Goal: Task Accomplishment & Management: Complete application form

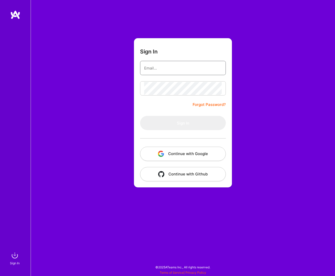
click at [157, 70] on input "email" at bounding box center [182, 68] width 77 height 13
type input "[EMAIL_ADDRESS][DOMAIN_NAME]"
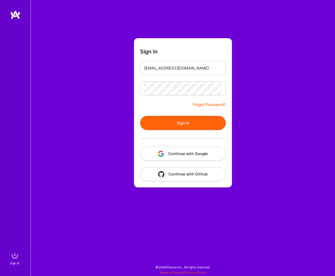
click at [178, 124] on button "Sign In" at bounding box center [183, 123] width 86 height 14
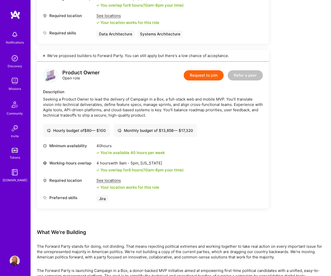
scroll to position [231, 0]
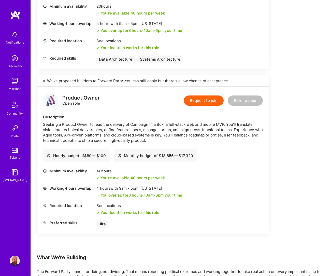
click at [196, 103] on button "Request to join" at bounding box center [204, 101] width 40 height 10
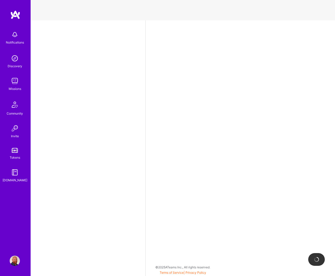
select select "US"
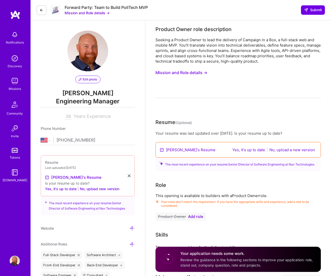
click at [39, 10] on button at bounding box center [42, 10] width 10 height 10
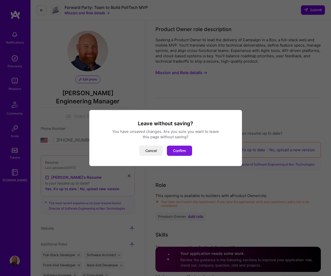
click at [180, 150] on button "Confirm" at bounding box center [179, 151] width 25 height 10
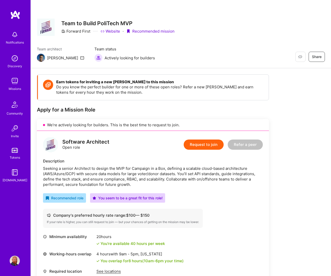
click at [200, 145] on button "Request to join" at bounding box center [204, 145] width 40 height 10
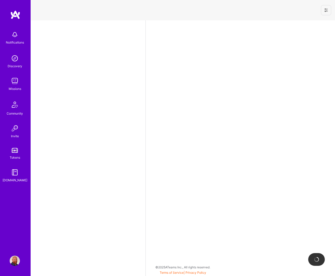
select select "US"
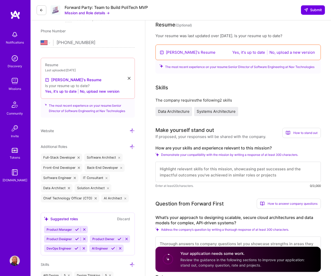
scroll to position [98, 0]
click at [239, 52] on button "Yes, it's up to date" at bounding box center [249, 52] width 36 height 6
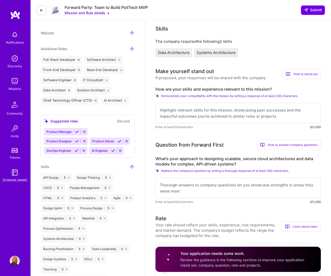
scroll to position [171, 0]
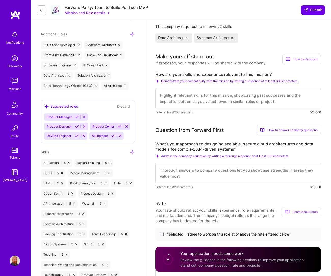
click at [177, 95] on textarea at bounding box center [239, 98] width 166 height 20
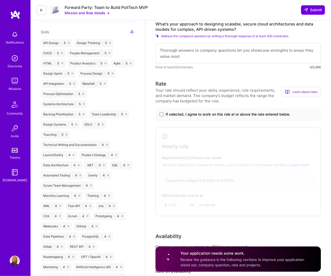
scroll to position [306, 0]
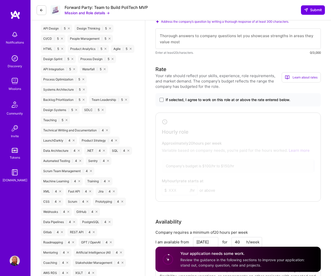
click at [252, 101] on span "If selected, I agree to work on this role at or above the rate entered below." at bounding box center [228, 99] width 125 height 5
click at [0, 0] on input "If selected, I agree to work on this role at or above the rate entered below." at bounding box center [0, 0] width 0 height 0
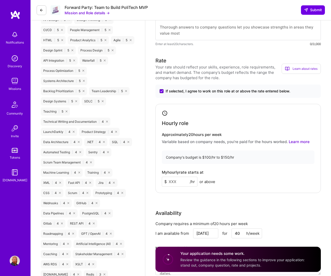
scroll to position [342, 0]
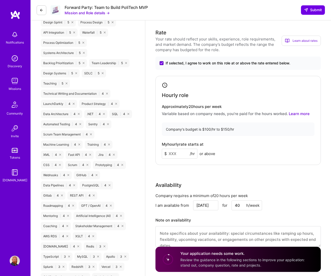
click at [180, 156] on input at bounding box center [180, 154] width 36 height 10
type input "130"
click at [243, 152] on div "My hourly rate starts at $ 130 /hr or above" at bounding box center [238, 150] width 153 height 17
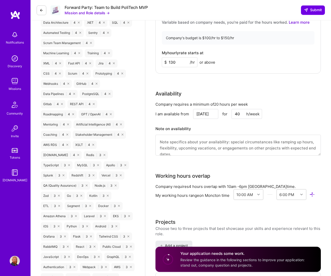
scroll to position [436, 0]
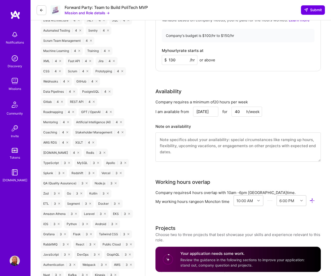
drag, startPoint x: 319, startPoint y: 153, endPoint x: 316, endPoint y: 161, distance: 8.7
click at [316, 161] on textarea at bounding box center [239, 146] width 166 height 29
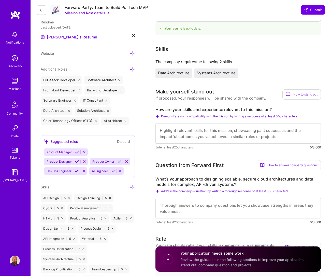
scroll to position [114, 0]
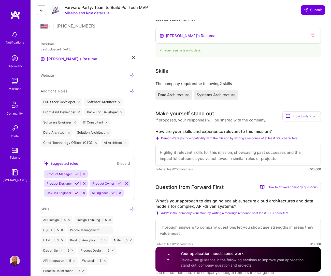
click at [181, 151] on textarea at bounding box center [239, 155] width 166 height 20
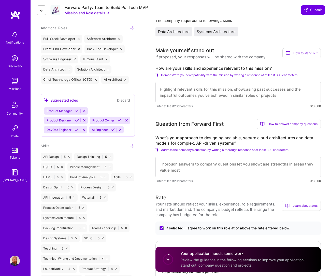
scroll to position [179, 0]
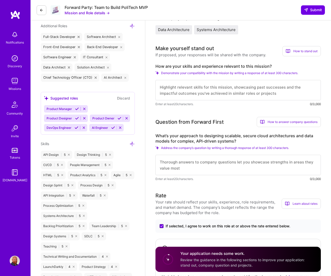
click at [166, 164] on textarea at bounding box center [239, 165] width 166 height 20
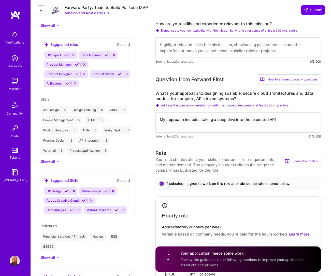
scroll to position [147, 0]
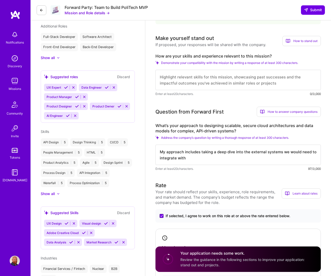
click at [244, 152] on textarea "My approach includes taking a deep dive into the external systems we would need…" at bounding box center [239, 155] width 166 height 20
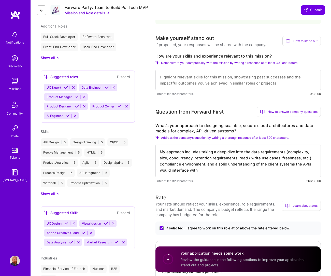
click at [270, 165] on textarea "My approach includes taking a deep dive into the data requirements (complexity,…" at bounding box center [239, 161] width 166 height 33
click at [257, 170] on textarea "My approach includes taking a deep dive into the data requirements (complexity,…" at bounding box center [239, 161] width 166 height 33
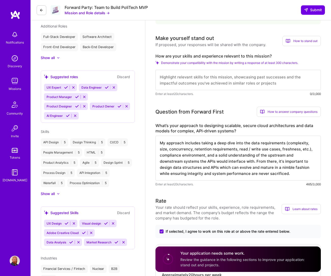
click at [183, 169] on textarea "My approach includes taking a deep dive into the data requirements (complexity,…" at bounding box center [239, 158] width 166 height 45
click at [296, 175] on textarea "My approach includes taking a deep dive into the data requirements (complexity,…" at bounding box center [239, 158] width 166 height 45
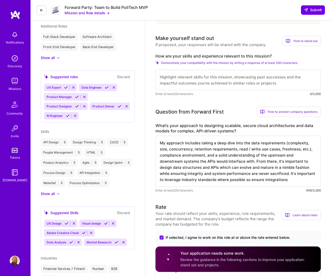
click at [246, 181] on textarea "My approach includes taking a deep dive into the data requirements (complexity,…" at bounding box center [239, 161] width 166 height 51
click at [258, 181] on textarea "My approach includes taking a deep dive into the data requirements (complexity,…" at bounding box center [239, 161] width 166 height 51
click at [282, 182] on textarea "My approach includes taking a deep dive into the data requirements (complexity,…" at bounding box center [239, 161] width 166 height 51
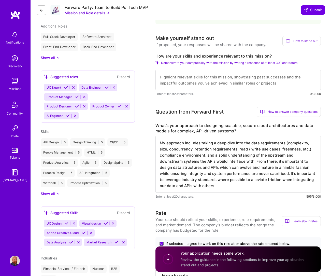
drag, startPoint x: 239, startPoint y: 169, endPoint x: 260, endPoint y: 169, distance: 21.1
click at [260, 169] on textarea "My approach includes taking a deep dive into the data requirements (complexity,…" at bounding box center [239, 164] width 166 height 57
click at [226, 187] on textarea "My approach includes taking a deep dive into the data requirements (complexity,…" at bounding box center [239, 164] width 166 height 57
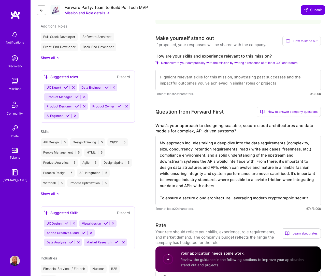
type textarea "My approach includes taking a deep dive into the data requirements (complexity,…"
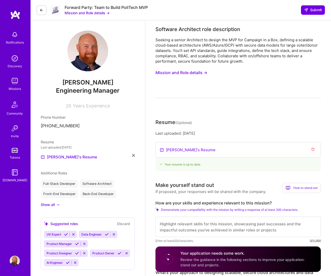
scroll to position [147, 0]
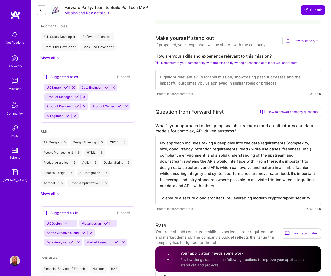
click at [266, 199] on textarea "My approach includes taking a deep dive into the data requirements (complexity,…" at bounding box center [239, 170] width 166 height 69
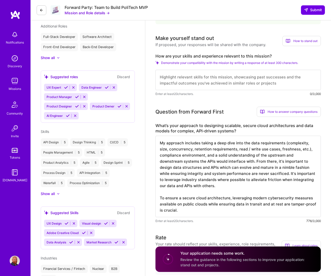
click at [298, 200] on textarea "My approach includes taking a deep dive into the data requirements (complexity,…" at bounding box center [239, 177] width 166 height 82
drag, startPoint x: 298, startPoint y: 200, endPoint x: 323, endPoint y: 202, distance: 25.0
click at [298, 200] on textarea "My approach includes taking a deep dive into the data requirements (complexity,…" at bounding box center [239, 177] width 166 height 82
click at [208, 206] on textarea "My approach includes taking a deep dive into the data requirements (complexity,…" at bounding box center [239, 177] width 166 height 82
click at [304, 198] on textarea "My approach includes taking a deep dive into the data requirements (complexity,…" at bounding box center [239, 177] width 166 height 82
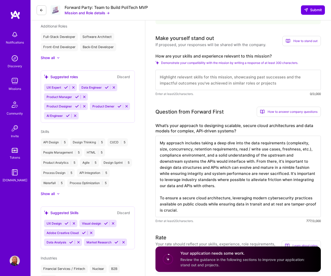
click at [198, 212] on textarea "My approach includes taking a deep dive into the data requirements (complexity,…" at bounding box center [239, 177] width 166 height 82
click at [204, 211] on textarea "My approach includes taking a deep dive into the data requirements (complexity,…" at bounding box center [239, 177] width 166 height 82
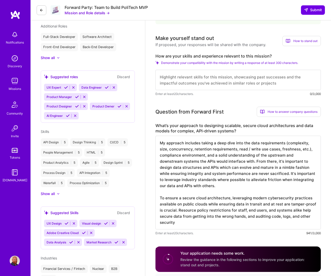
click at [259, 218] on textarea "My approach includes taking a deep dive into the data requirements (complexity,…" at bounding box center [239, 183] width 166 height 94
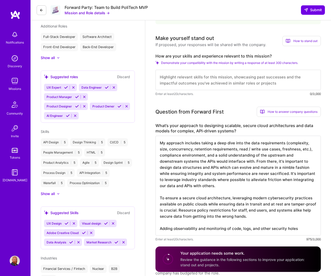
click at [202, 230] on textarea "My approach includes taking a deep dive into the data requirements (complexity,…" at bounding box center [239, 186] width 166 height 100
drag, startPoint x: 202, startPoint y: 230, endPoint x: 231, endPoint y: 222, distance: 30.1
click at [203, 229] on textarea "My approach includes taking a deep dive into the data requirements (complexity,…" at bounding box center [239, 186] width 166 height 100
click at [197, 236] on textarea "My approach includes taking a deep dive into the data requirements (complexity,…" at bounding box center [239, 189] width 166 height 106
drag, startPoint x: 289, startPoint y: 230, endPoint x: 290, endPoint y: 228, distance: 2.9
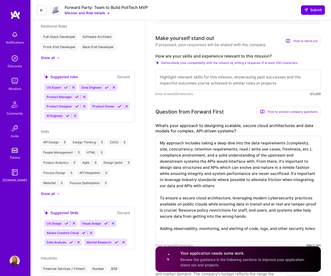
click at [289, 230] on textarea "My approach includes taking a deep dive into the data requirements (complexity,…" at bounding box center [239, 189] width 166 height 106
click at [196, 210] on textarea "My approach includes taking a deep dive into the data requirements (complexity,…" at bounding box center [239, 189] width 166 height 106
drag, startPoint x: 219, startPoint y: 212, endPoint x: 243, endPoint y: 212, distance: 23.9
click at [243, 212] on textarea "My approach includes taking a deep dive into the data requirements (complexity,…" at bounding box center [239, 189] width 166 height 106
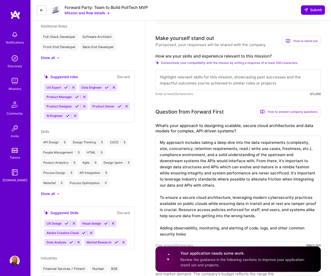
click at [204, 234] on textarea "My approach includes taking a deep dive into the data requirements (complexity,…" at bounding box center [239, 189] width 166 height 106
click at [270, 229] on textarea "My approach includes taking a deep dive into the data requirements (complexity,…" at bounding box center [239, 189] width 166 height 106
click at [213, 234] on textarea "My approach includes taking a deep dive into the data requirements (complexity,…" at bounding box center [239, 189] width 166 height 106
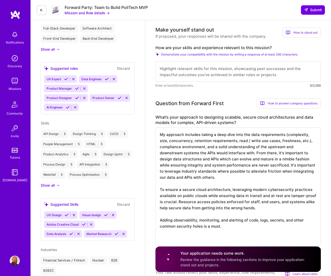
scroll to position [188, 0]
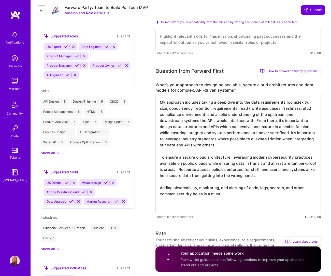
click at [201, 210] on textarea "My approach includes taking a deep dive into the data requirements (complexity,…" at bounding box center [239, 154] width 166 height 118
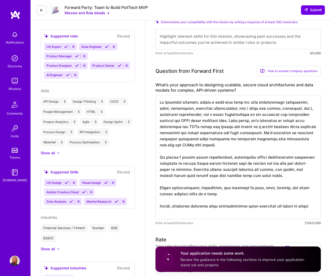
click at [282, 206] on textarea at bounding box center [239, 157] width 166 height 124
click at [246, 213] on textarea at bounding box center [239, 157] width 166 height 124
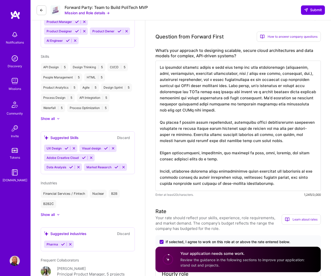
scroll to position [224, 0]
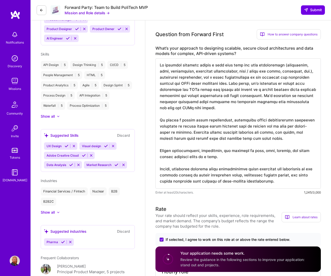
click at [299, 175] on textarea at bounding box center [239, 123] width 166 height 130
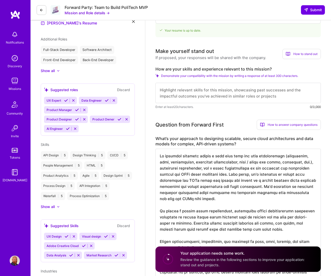
scroll to position [110, 0]
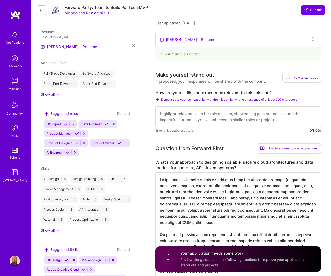
type textarea "My approach includes taking a deep dive into the data requirements (complexity,…"
click at [202, 113] on textarea at bounding box center [239, 116] width 166 height 20
type textarea "I have played the role of architect for the majority of my career and am very c…"
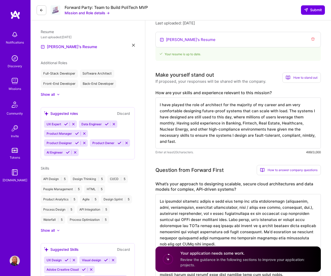
scroll to position [1, 0]
type textarea "I have played the role of architect for the majority of my career and am very c…"
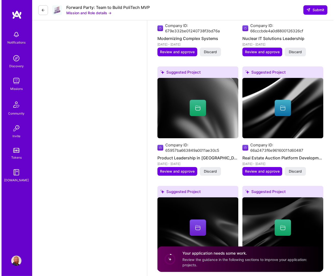
scroll to position [1202, 0]
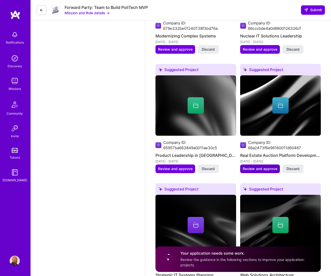
click at [252, 171] on span "Review and approve" at bounding box center [260, 168] width 35 height 5
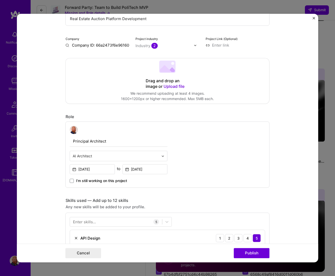
scroll to position [0, 0]
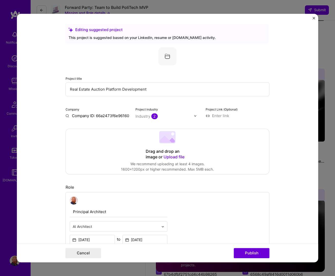
click at [91, 115] on input "Company ID: 66a2473f6e96160011d60487" at bounding box center [97, 115] width 64 height 5
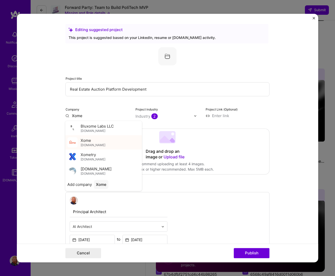
type input "Xome"
click at [83, 140] on span "Xome" at bounding box center [86, 140] width 10 height 5
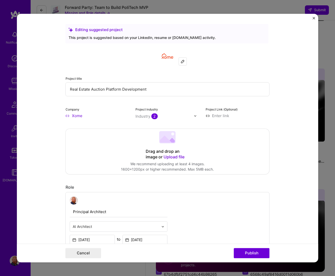
drag, startPoint x: 219, startPoint y: 115, endPoint x: 237, endPoint y: 115, distance: 17.3
click at [220, 115] on input at bounding box center [237, 115] width 64 height 5
type input "https://xome.com"
click at [40, 191] on form "Editing suggested project This project is suggested based on your LinkedIn, res…" at bounding box center [167, 138] width 301 height 249
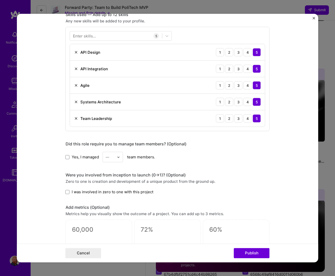
scroll to position [271, 0]
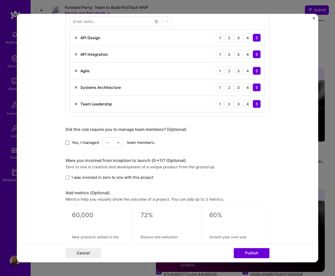
click at [65, 143] on span at bounding box center [67, 143] width 4 height 4
click at [0, 0] on input "Yes, I managed" at bounding box center [0, 0] width 0 height 0
click at [118, 143] on img at bounding box center [118, 142] width 3 height 3
click at [109, 219] on div "25+" at bounding box center [112, 219] width 17 height 9
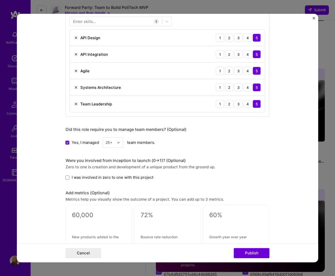
click at [50, 173] on form "Editing suggested project This project is suggested based on your LinkedIn, res…" at bounding box center [167, 138] width 301 height 249
click at [117, 142] on img at bounding box center [118, 142] width 3 height 3
click at [108, 219] on div "8" at bounding box center [112, 221] width 17 height 9
click at [49, 170] on form "Editing suggested project This project is suggested based on your LinkedIn, res…" at bounding box center [167, 138] width 301 height 249
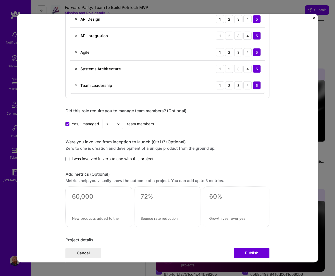
scroll to position [290, 0]
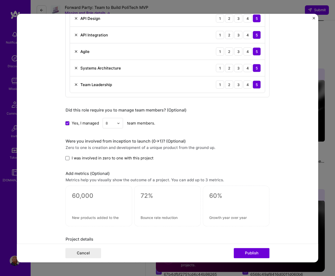
click at [66, 159] on span at bounding box center [67, 158] width 4 height 4
click at [0, 0] on input "I was involved in zero to one with this project" at bounding box center [0, 0] width 0 height 0
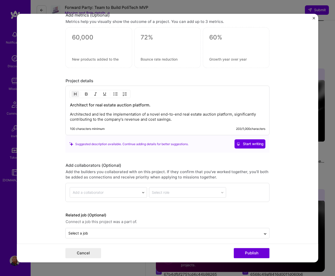
scroll to position [453, 0]
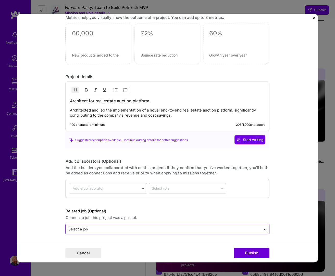
click at [77, 228] on div "Select a job" at bounding box center [78, 229] width 20 height 5
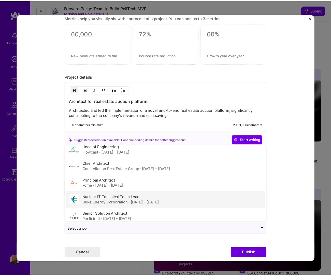
scroll to position [73, 0]
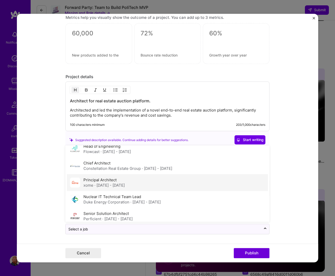
click at [95, 186] on span "· May 2014 - Nov 2017" at bounding box center [109, 185] width 30 height 5
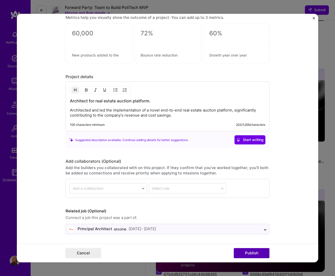
click at [256, 252] on button "Publish" at bounding box center [252, 253] width 36 height 10
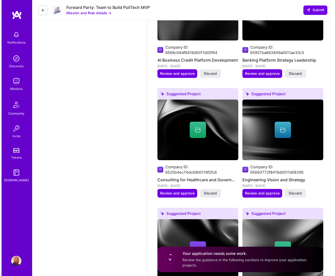
scroll to position [835, 0]
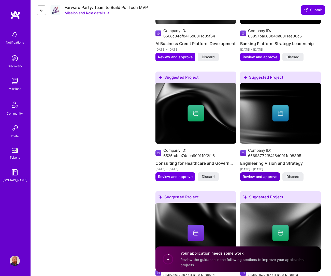
click at [264, 179] on span "Review and approve" at bounding box center [260, 176] width 35 height 5
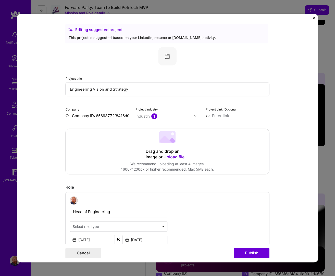
click at [96, 116] on input "Company ID: 65693772f8416d0011d08395" at bounding box center [97, 115] width 64 height 5
type input "Flowcast"
click at [89, 126] on span "Flowcast" at bounding box center [89, 126] width 16 height 5
click at [220, 116] on input at bounding box center [237, 115] width 64 height 5
type input "h"
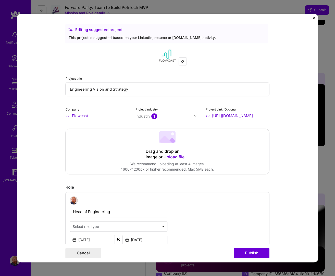
type input "https://nav.com"
click at [55, 158] on form "Editing suggested project This project is suggested based on your LinkedIn, res…" at bounding box center [167, 138] width 301 height 249
click at [50, 163] on form "Editing suggested project This project is suggested based on your LinkedIn, res…" at bounding box center [167, 138] width 301 height 249
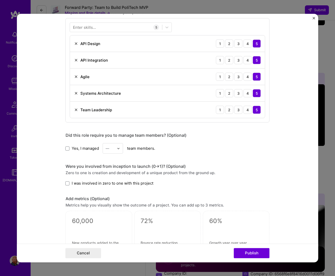
scroll to position [276, 0]
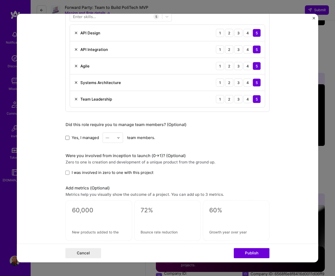
click at [66, 137] on span at bounding box center [67, 138] width 4 height 4
click at [0, 0] on input "Yes, I managed" at bounding box center [0, 0] width 0 height 0
click at [117, 139] on img at bounding box center [118, 137] width 3 height 3
click at [112, 211] on div "13" at bounding box center [112, 210] width 17 height 9
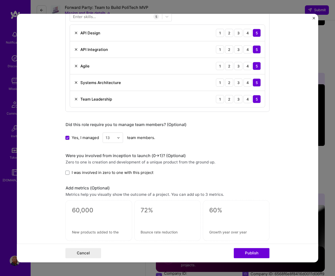
drag, startPoint x: 67, startPoint y: 173, endPoint x: 66, endPoint y: 176, distance: 3.1
click at [67, 173] on span at bounding box center [67, 173] width 4 height 4
click at [0, 0] on input "I was involved in zero to one with this project" at bounding box center [0, 0] width 0 height 0
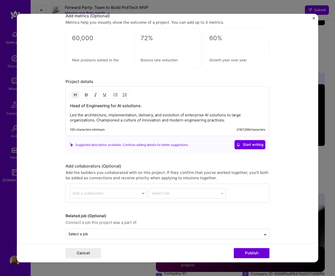
scroll to position [453, 0]
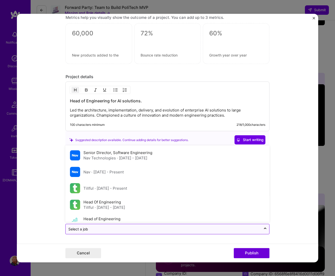
click at [96, 231] on input "text" at bounding box center [163, 229] width 190 height 5
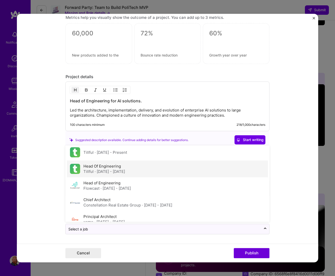
scroll to position [39, 0]
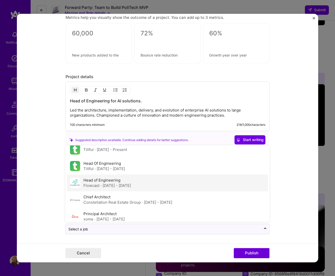
click at [103, 188] on span "· Jul 2018 - Jun 2023" at bounding box center [115, 185] width 30 height 5
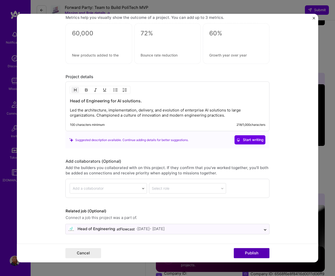
click at [250, 252] on button "Publish" at bounding box center [252, 253] width 36 height 10
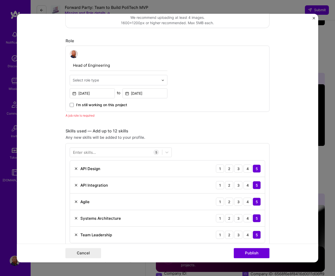
scroll to position [118, 0]
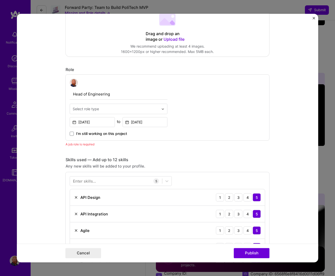
click at [82, 110] on div "Select role type" at bounding box center [86, 108] width 26 height 5
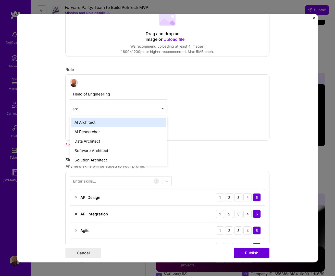
type input "arch"
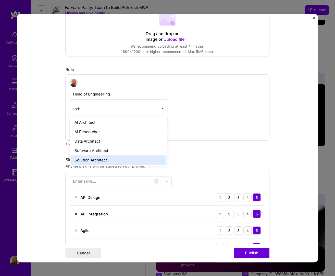
click at [84, 161] on div "Solution Architect" at bounding box center [118, 159] width 95 height 9
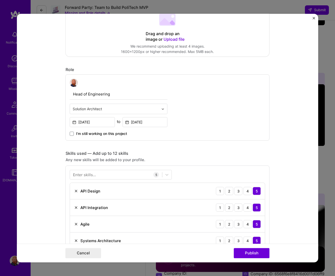
click at [41, 144] on form "Editing suggested project This project is suggested based on your LinkedIn, res…" at bounding box center [167, 138] width 301 height 249
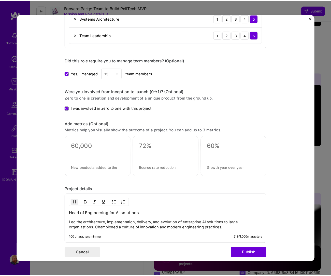
scroll to position [453, 0]
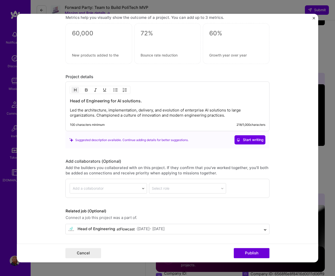
drag, startPoint x: 249, startPoint y: 251, endPoint x: 210, endPoint y: 243, distance: 39.7
click at [249, 251] on button "Publish" at bounding box center [252, 253] width 36 height 10
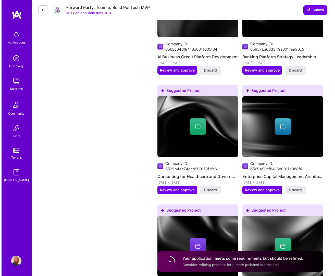
scroll to position [819, 0]
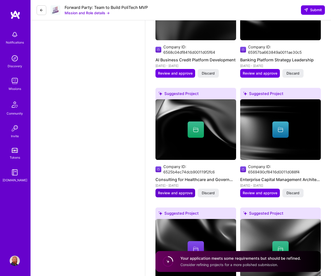
click at [164, 196] on span "Review and approve" at bounding box center [175, 193] width 35 height 5
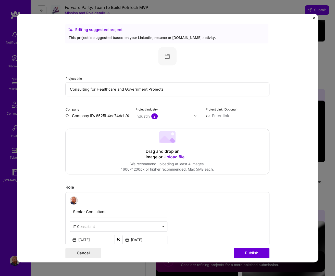
click at [84, 114] on input "Company ID: 6525b4ec74dcb900119f2fc6" at bounding box center [97, 115] width 64 height 5
type input "a"
click at [106, 127] on div "Accreon" at bounding box center [104, 127] width 20 height 9
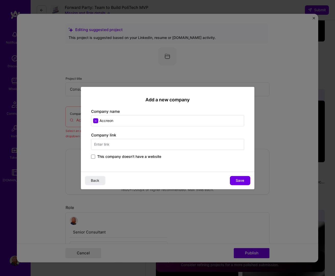
click at [118, 145] on input "text" at bounding box center [167, 144] width 153 height 11
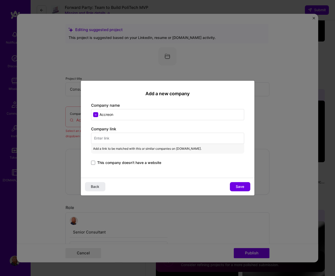
click at [114, 164] on span "This company doesn't have a website" at bounding box center [129, 162] width 64 height 5
click at [0, 0] on input "This company doesn't have a website" at bounding box center [0, 0] width 0 height 0
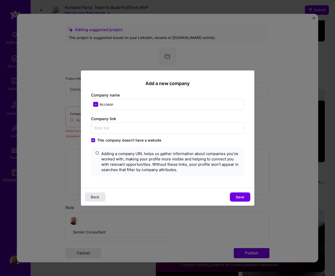
click at [97, 196] on span "Back" at bounding box center [95, 196] width 8 height 5
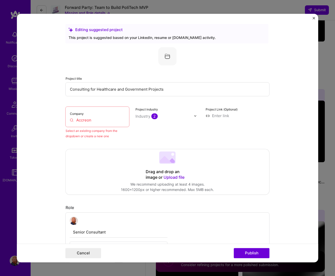
click at [100, 121] on input "Accreon" at bounding box center [97, 119] width 55 height 5
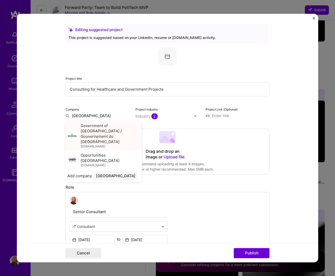
click at [87, 131] on span "Government of New Brunswick / Gouvernement du Nouveau-Brunswick" at bounding box center [110, 133] width 59 height 21
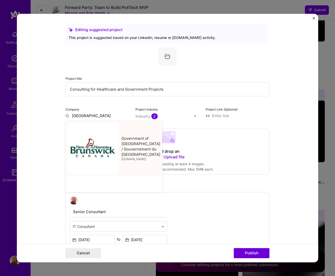
type input "Government of New Brunswick / Gouvernement du Nouveau-Brunswick"
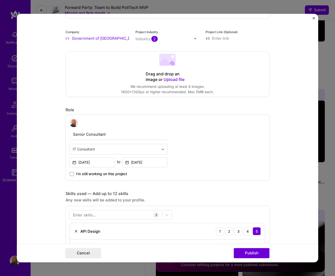
scroll to position [87, 0]
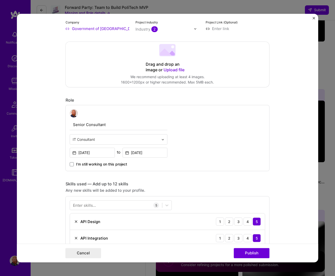
click at [114, 141] on input "text" at bounding box center [116, 139] width 86 height 5
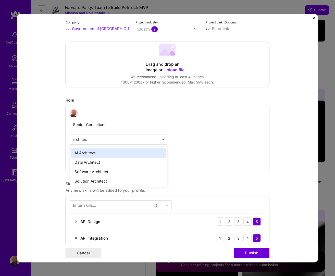
type input "architect"
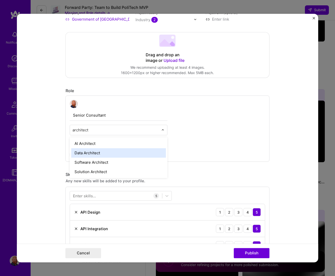
scroll to position [97, 0]
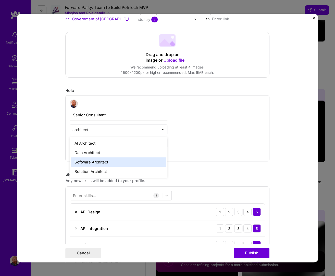
click at [96, 163] on div "Software Architect" at bounding box center [118, 161] width 95 height 9
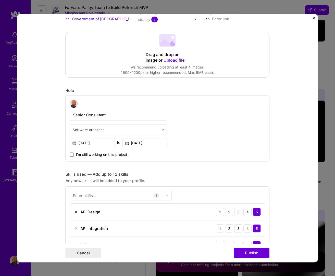
click at [54, 148] on form "Editing suggested project This project is suggested based on your LinkedIn, res…" at bounding box center [167, 138] width 301 height 249
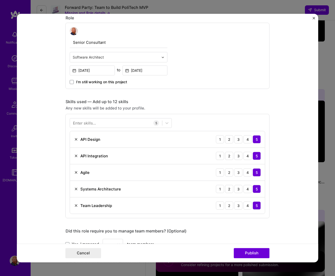
click at [43, 163] on form "Editing suggested project This project is suggested based on your LinkedIn, res…" at bounding box center [167, 138] width 301 height 249
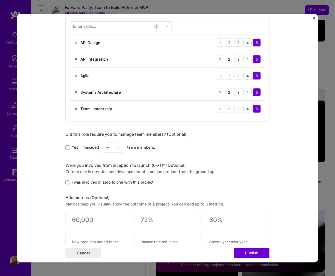
scroll to position [295, 0]
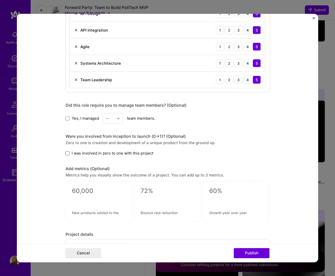
click at [65, 154] on span at bounding box center [67, 153] width 4 height 4
click at [0, 0] on input "I was involved in zero to one with this project" at bounding box center [0, 0] width 0 height 0
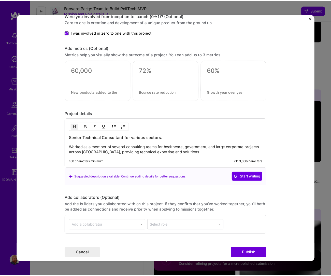
scroll to position [453, 0]
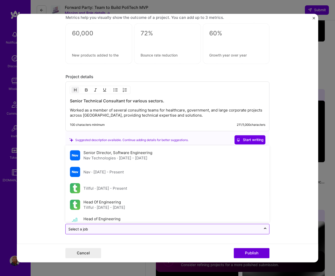
click at [87, 228] on input "text" at bounding box center [163, 229] width 190 height 5
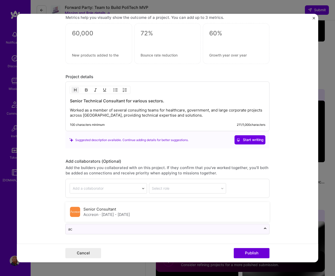
type input "acc"
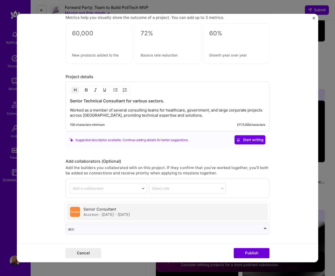
click at [87, 212] on div "Senior Consultant Accreon · Jun 2006 - Oct 2010" at bounding box center [106, 212] width 46 height 11
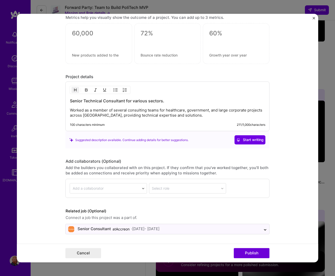
drag, startPoint x: 253, startPoint y: 252, endPoint x: 240, endPoint y: 247, distance: 14.2
click at [253, 252] on button "Publish" at bounding box center [252, 253] width 36 height 10
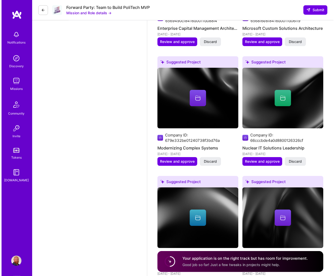
scroll to position [976, 0]
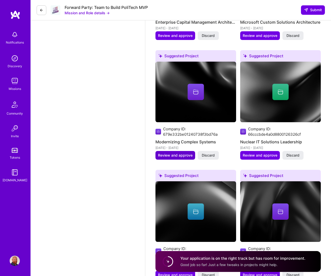
click at [176, 156] on span "Review and approve" at bounding box center [175, 155] width 35 height 5
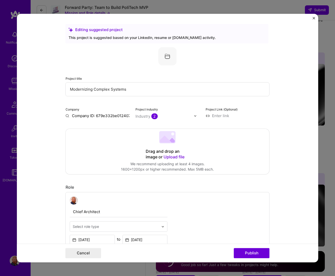
click at [88, 115] on input "Company ID: 679e332be01240738f3bd76a" at bounding box center [97, 115] width 64 height 5
type input "Real Estate Digital"
click at [105, 127] on div "Real Estate Digital" at bounding box center [113, 127] width 38 height 9
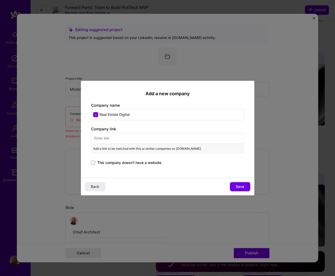
click at [110, 135] on input "text" at bounding box center [167, 138] width 153 height 11
paste input "https://constellation1.com/front-office/websites/"
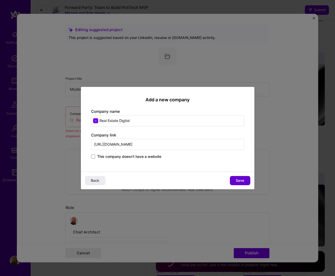
type input "https://constellation1.com/front-office/websites/"
click at [235, 180] on button "Save" at bounding box center [240, 180] width 20 height 9
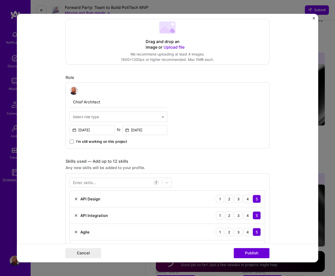
scroll to position [126, 0]
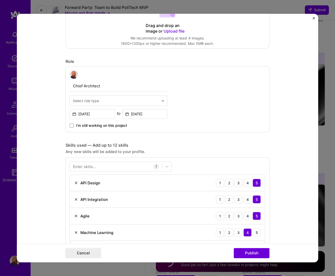
click at [93, 101] on div "Select role type" at bounding box center [86, 100] width 26 height 5
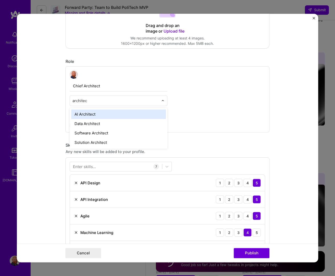
type input "architect"
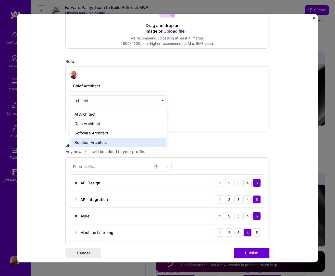
click at [90, 141] on div "Solution Architect" at bounding box center [118, 142] width 95 height 9
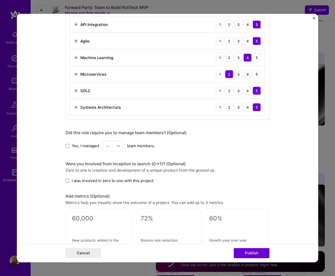
scroll to position [305, 0]
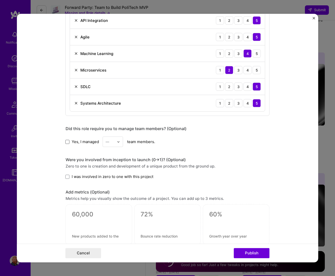
click at [66, 142] on span at bounding box center [67, 142] width 4 height 4
click at [0, 0] on input "Yes, I managed" at bounding box center [0, 0] width 0 height 0
click at [118, 142] on img at bounding box center [118, 141] width 3 height 3
drag, startPoint x: 112, startPoint y: 173, endPoint x: 100, endPoint y: 172, distance: 12.3
click at [112, 173] on div "3" at bounding box center [112, 173] width 17 height 9
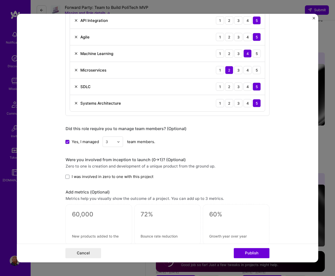
click at [61, 166] on form "Editing suggested project This project is suggested based on your LinkedIn, res…" at bounding box center [167, 138] width 301 height 249
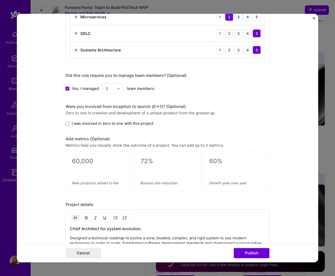
click at [50, 162] on form "Editing suggested project This project is suggested based on your LinkedIn, res…" at bounding box center [167, 138] width 301 height 249
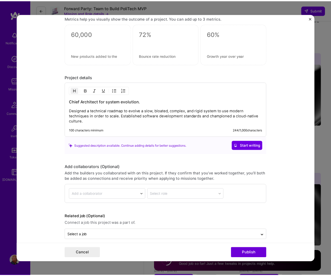
scroll to position [491, 0]
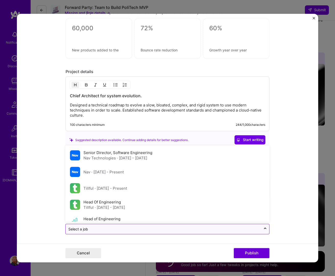
click at [91, 230] on input "text" at bounding box center [163, 229] width 190 height 5
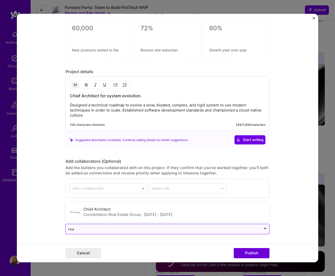
type input "real"
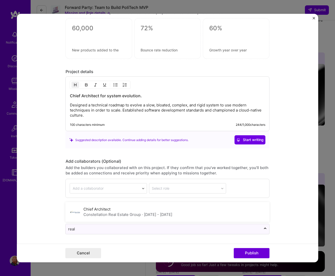
click at [113, 214] on div "Constellation Real Estate Group · Nov 2017 - Jul 2018" at bounding box center [127, 214] width 89 height 5
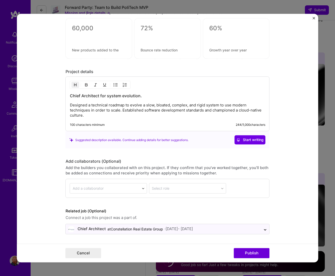
drag, startPoint x: 244, startPoint y: 251, endPoint x: 229, endPoint y: 247, distance: 15.1
click at [244, 251] on button "Publish" at bounding box center [252, 253] width 36 height 10
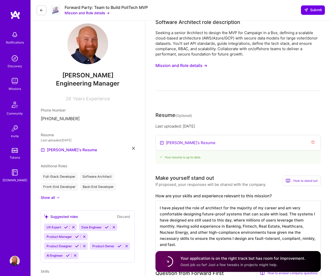
scroll to position [0, 0]
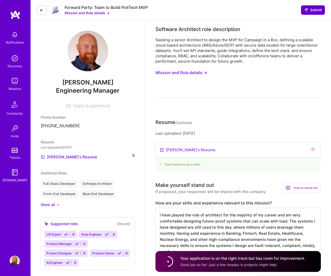
click at [314, 11] on span "Submit" at bounding box center [313, 9] width 18 height 5
click at [311, 8] on span "Submit" at bounding box center [313, 9] width 18 height 5
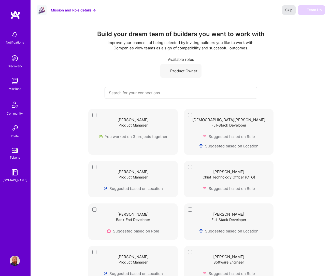
click at [289, 10] on span "Skip" at bounding box center [289, 9] width 7 height 5
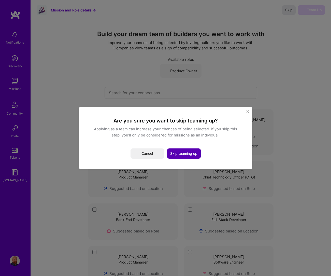
click at [184, 155] on button "Skip teaming up" at bounding box center [184, 154] width 34 height 10
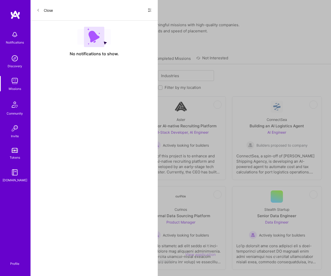
click at [198, 256] on link "View application" at bounding box center [200, 254] width 31 height 5
